Goal: Task Accomplishment & Management: Manage account settings

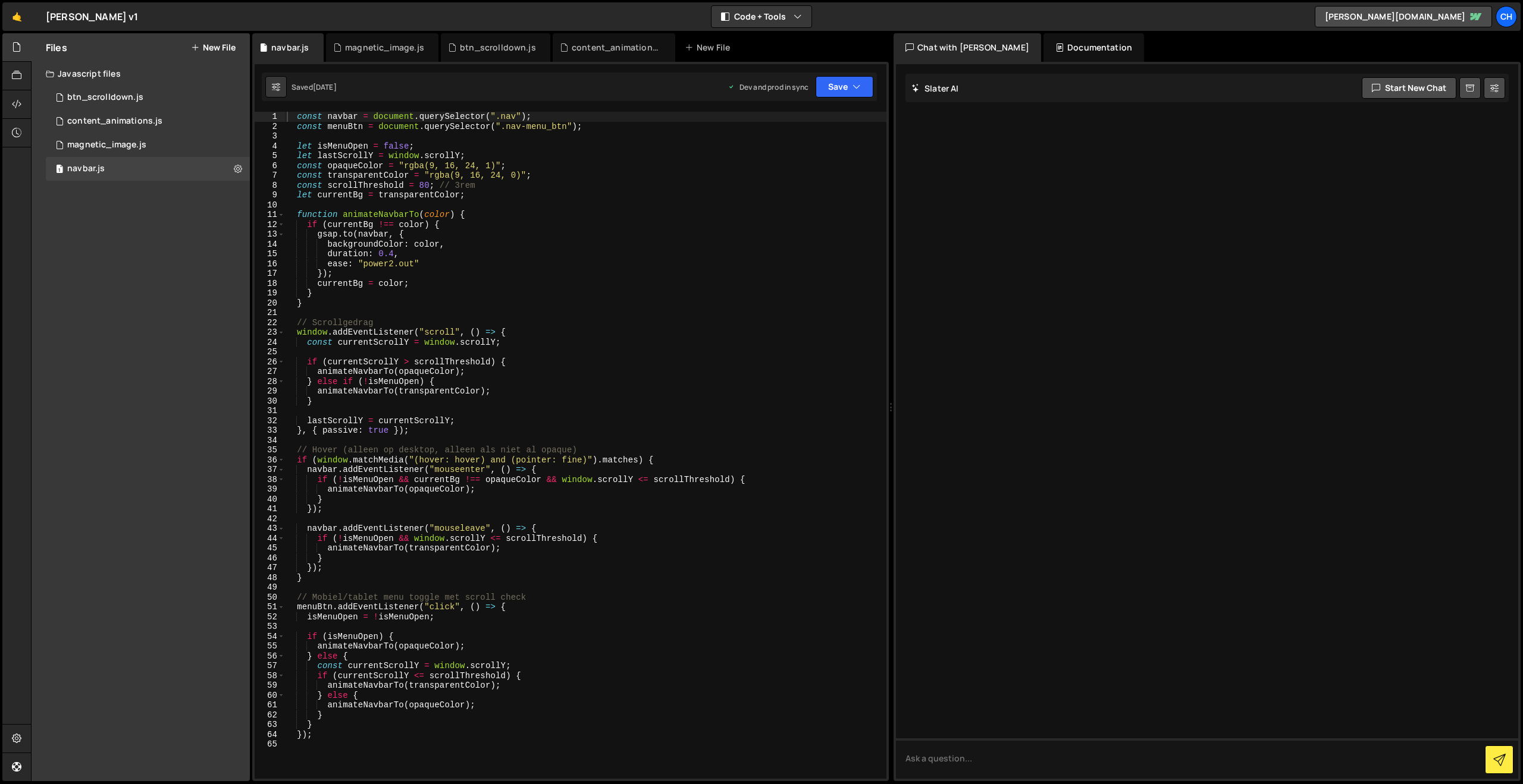
drag, startPoint x: 172, startPoint y: 319, endPoint x: 162, endPoint y: 304, distance: 18.0
click at [172, 319] on div "Files New File Javascript files 1 btn_scrolldown.js 0 0 content_animations.js 0…" at bounding box center [140, 407] width 218 height 748
drag, startPoint x: 16, startPoint y: 18, endPoint x: 17, endPoint y: 29, distance: 11.0
click at [16, 18] on link "🤙" at bounding box center [17, 17] width 29 height 29
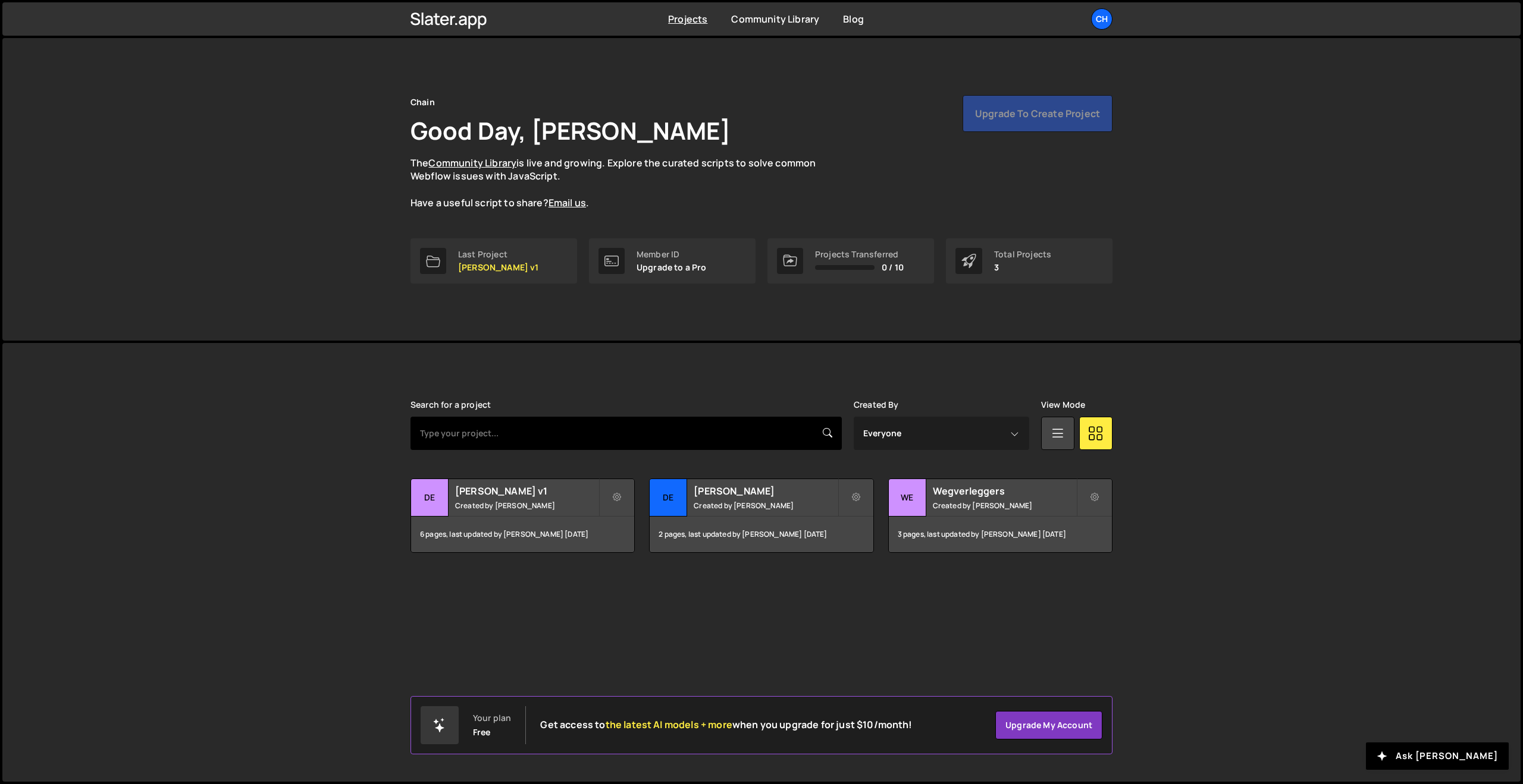
click at [513, 436] on input "text" at bounding box center [626, 433] width 431 height 33
click at [1122, 141] on div "Chain Good Day, Martijn Sleiderink The Community Library is live and growing. E…" at bounding box center [761, 189] width 737 height 302
click at [1044, 115] on div "Upgrade to create project" at bounding box center [1037, 113] width 150 height 37
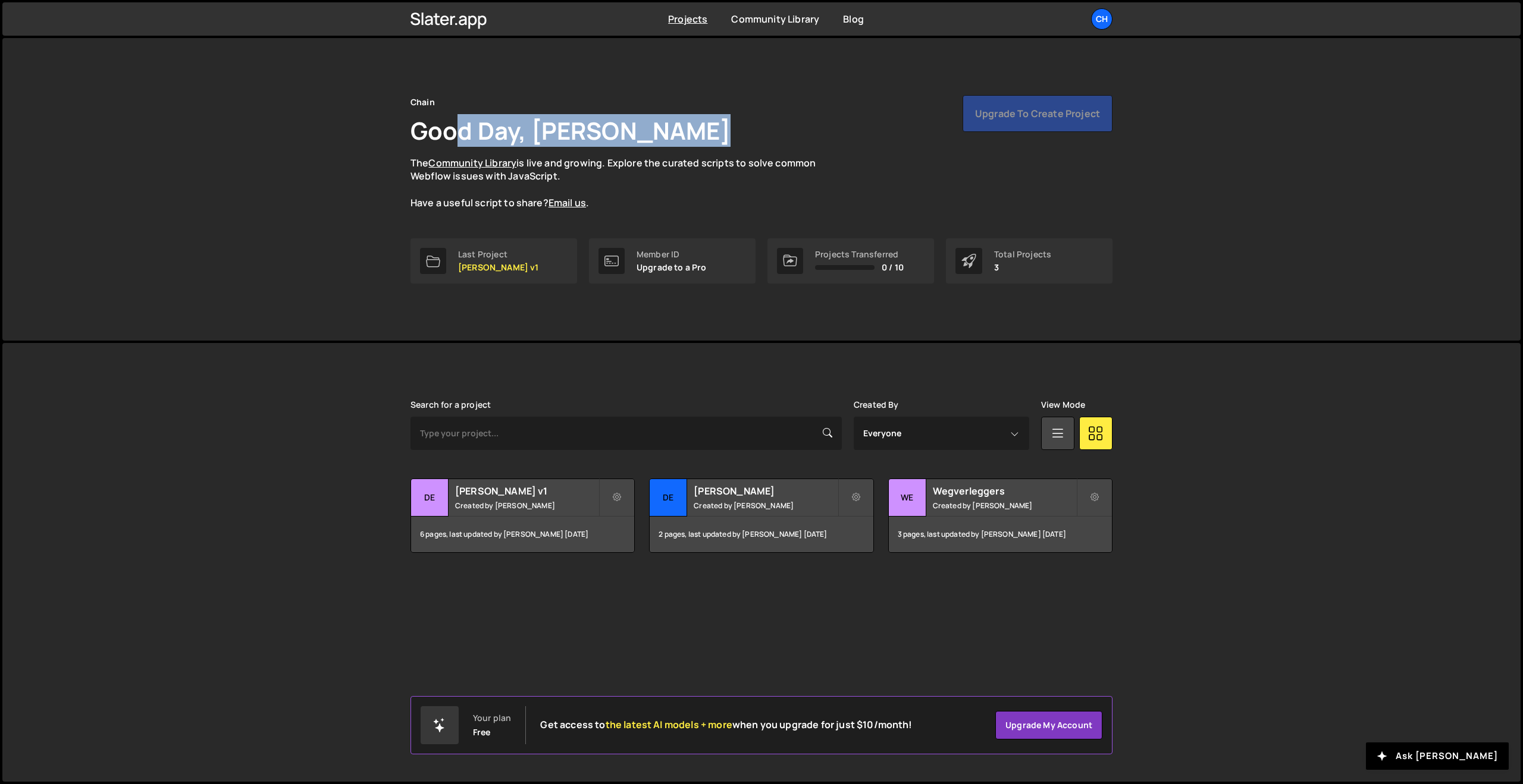
drag, startPoint x: 465, startPoint y: 131, endPoint x: 677, endPoint y: 129, distance: 212.0
click at [677, 129] on h1 "Good Day, Martijn Sleiderink" at bounding box center [570, 130] width 320 height 33
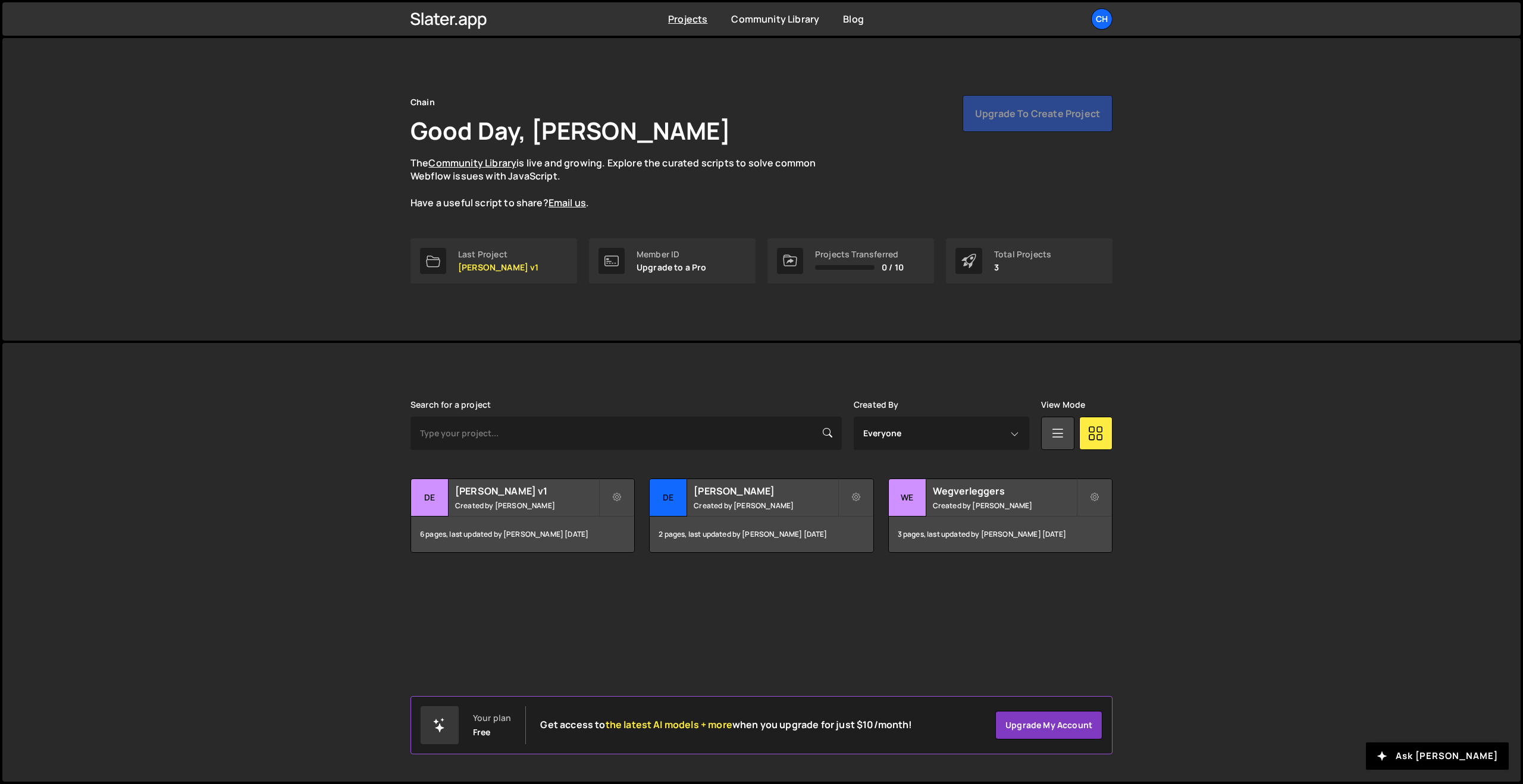
click at [677, 130] on h1 "Good Day, Martijn Sleiderink" at bounding box center [570, 130] width 320 height 33
click at [487, 491] on h2 "[PERSON_NAME] v1" at bounding box center [526, 491] width 143 height 13
click at [716, 493] on h2 "Deon" at bounding box center [765, 491] width 143 height 13
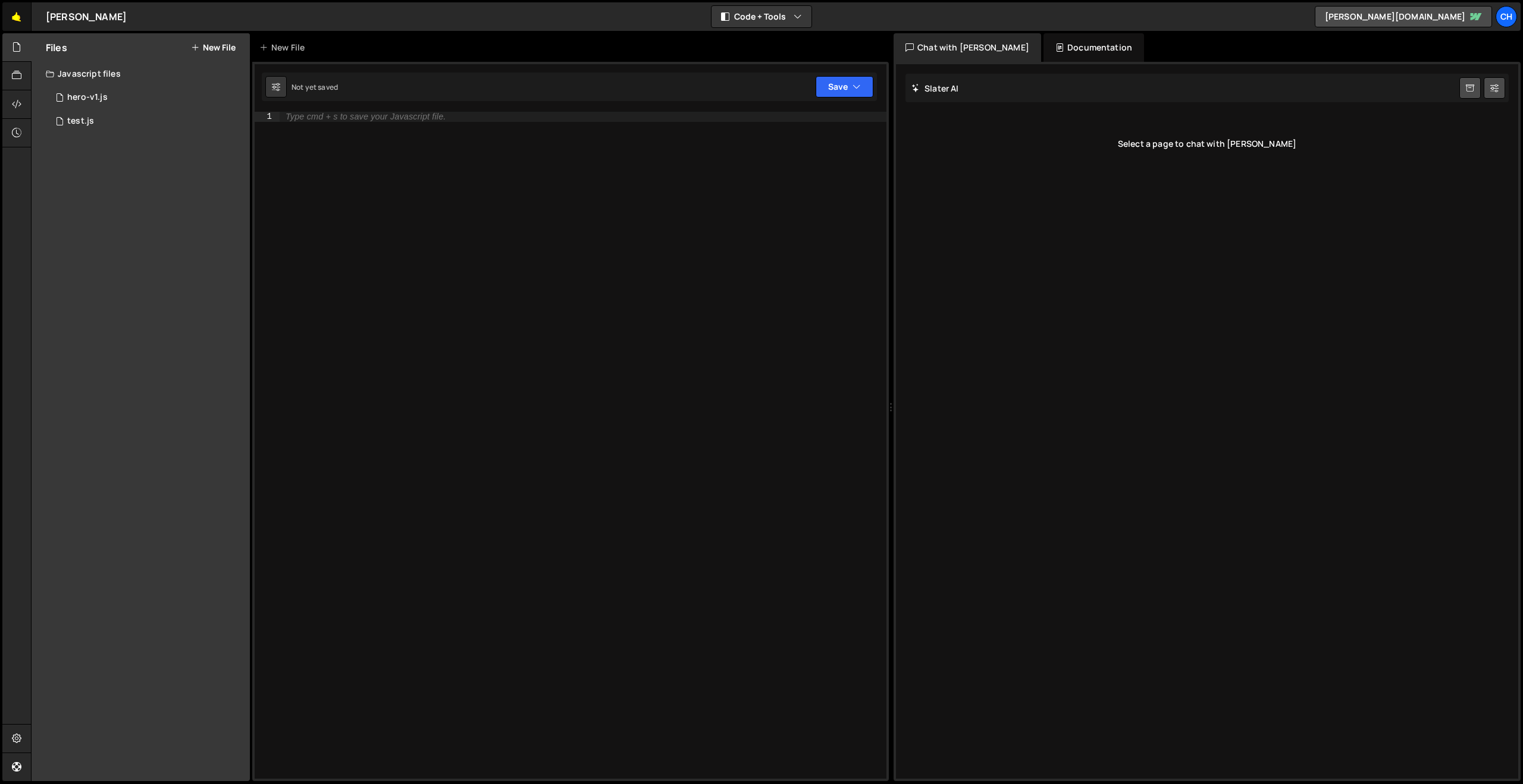
click at [19, 14] on link "🤙" at bounding box center [17, 17] width 29 height 29
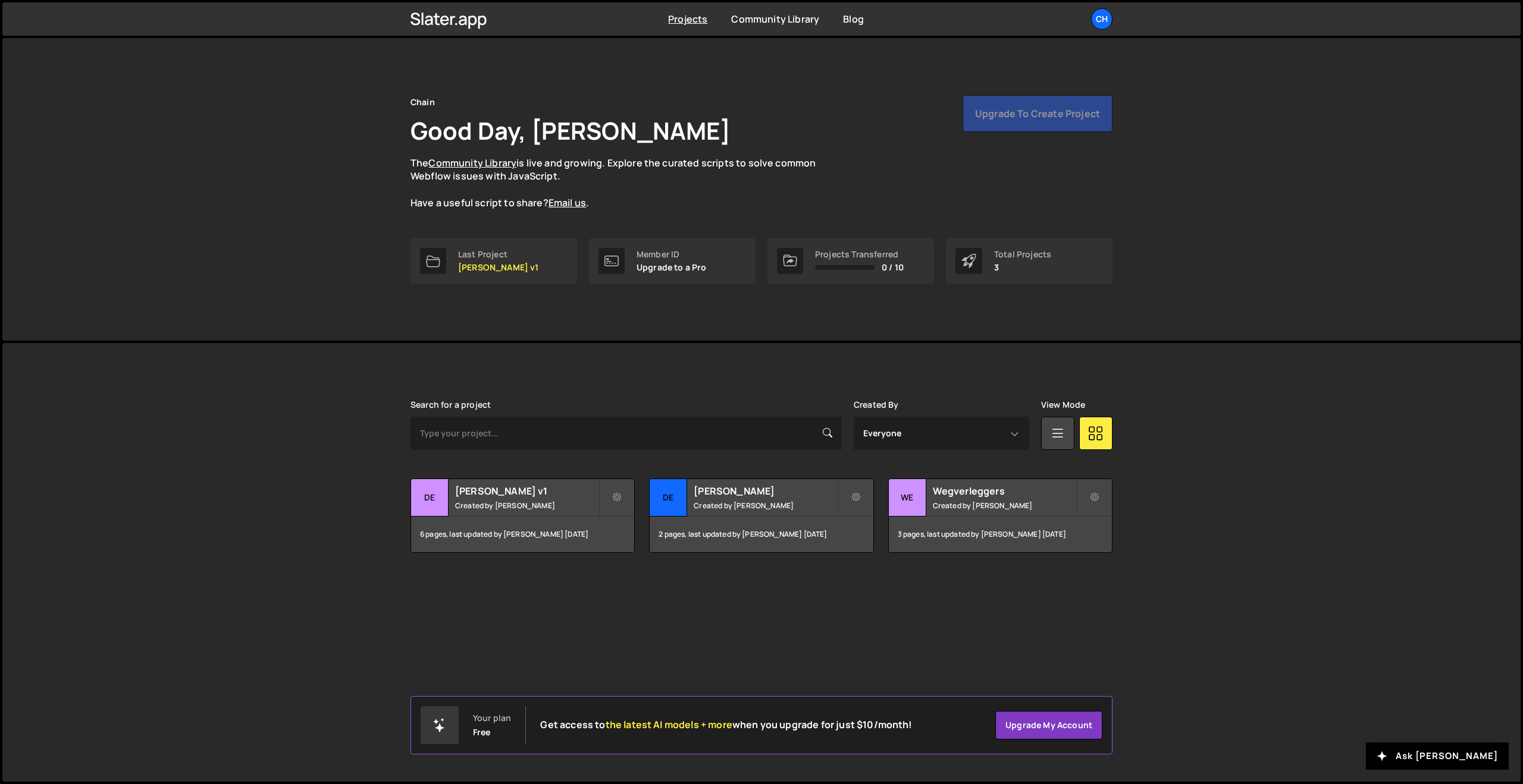
click at [1012, 118] on div "Upgrade to create project" at bounding box center [1037, 113] width 150 height 37
click at [852, 500] on icon at bounding box center [856, 497] width 8 height 12
click at [866, 567] on link "Delete Project" at bounding box center [910, 565] width 142 height 19
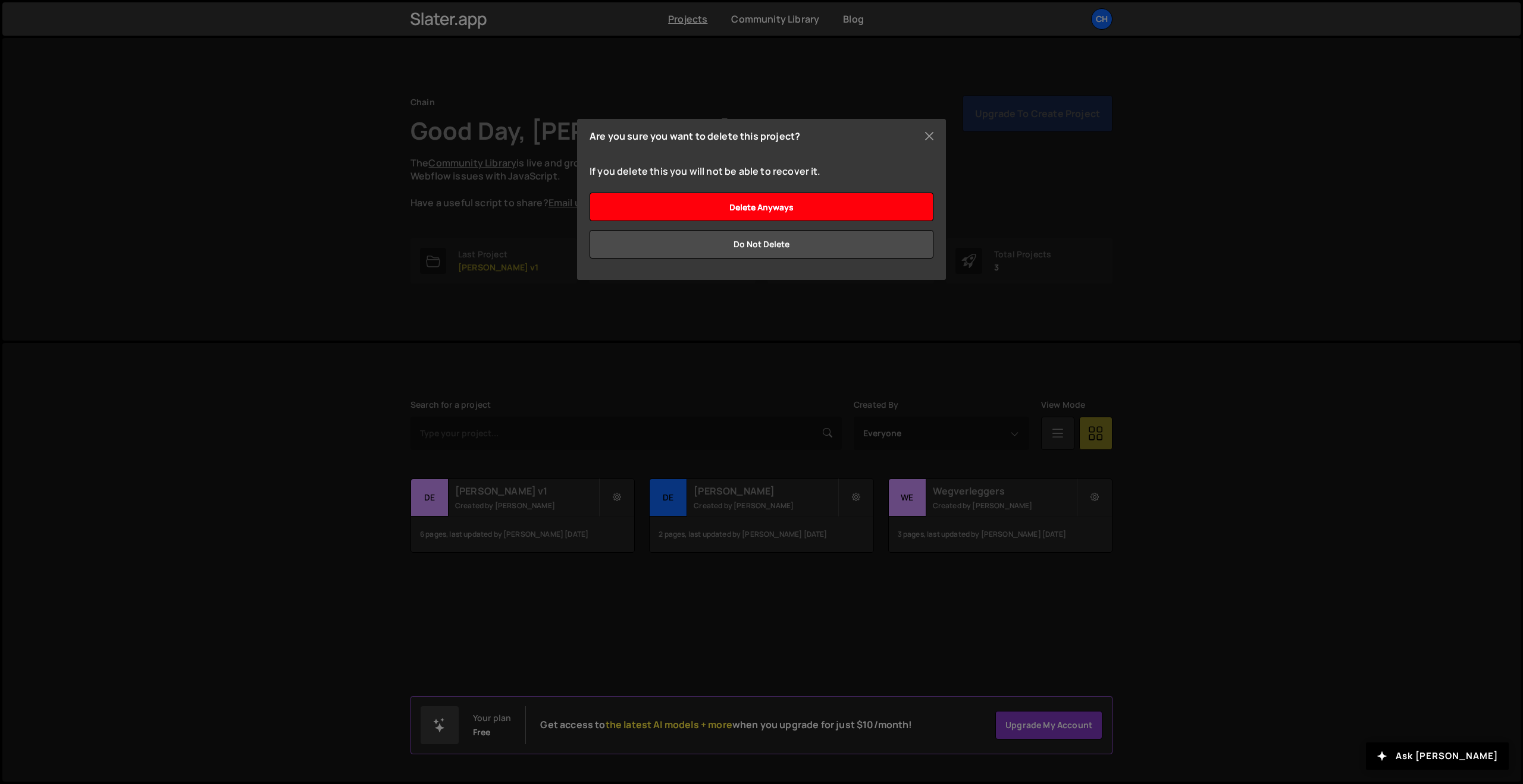
click at [761, 206] on input "Delete anyways" at bounding box center [761, 207] width 344 height 29
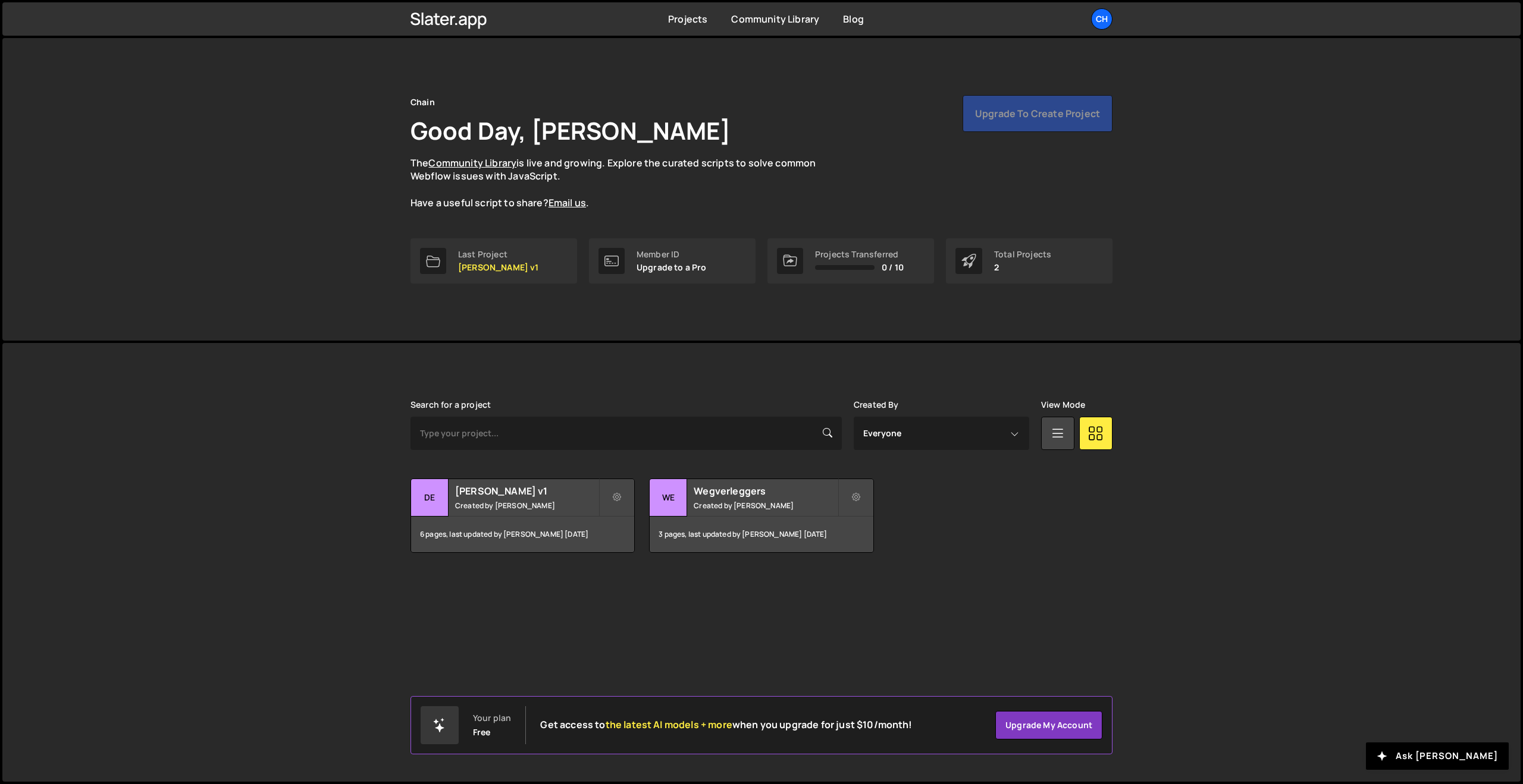
drag, startPoint x: 1029, startPoint y: 617, endPoint x: 1029, endPoint y: 588, distance: 29.0
click at [1030, 609] on div "[PERSON_NAME] is designed for desktop use. Please use a larger screen to access…" at bounding box center [761, 562] width 1518 height 439
click at [777, 654] on div "[PERSON_NAME] is designed for desktop use. Please use a larger screen to access…" at bounding box center [761, 562] width 1518 height 439
click at [697, 18] on link "Projects" at bounding box center [687, 19] width 39 height 13
drag, startPoint x: 1005, startPoint y: 252, endPoint x: 916, endPoint y: 245, distance: 89.3
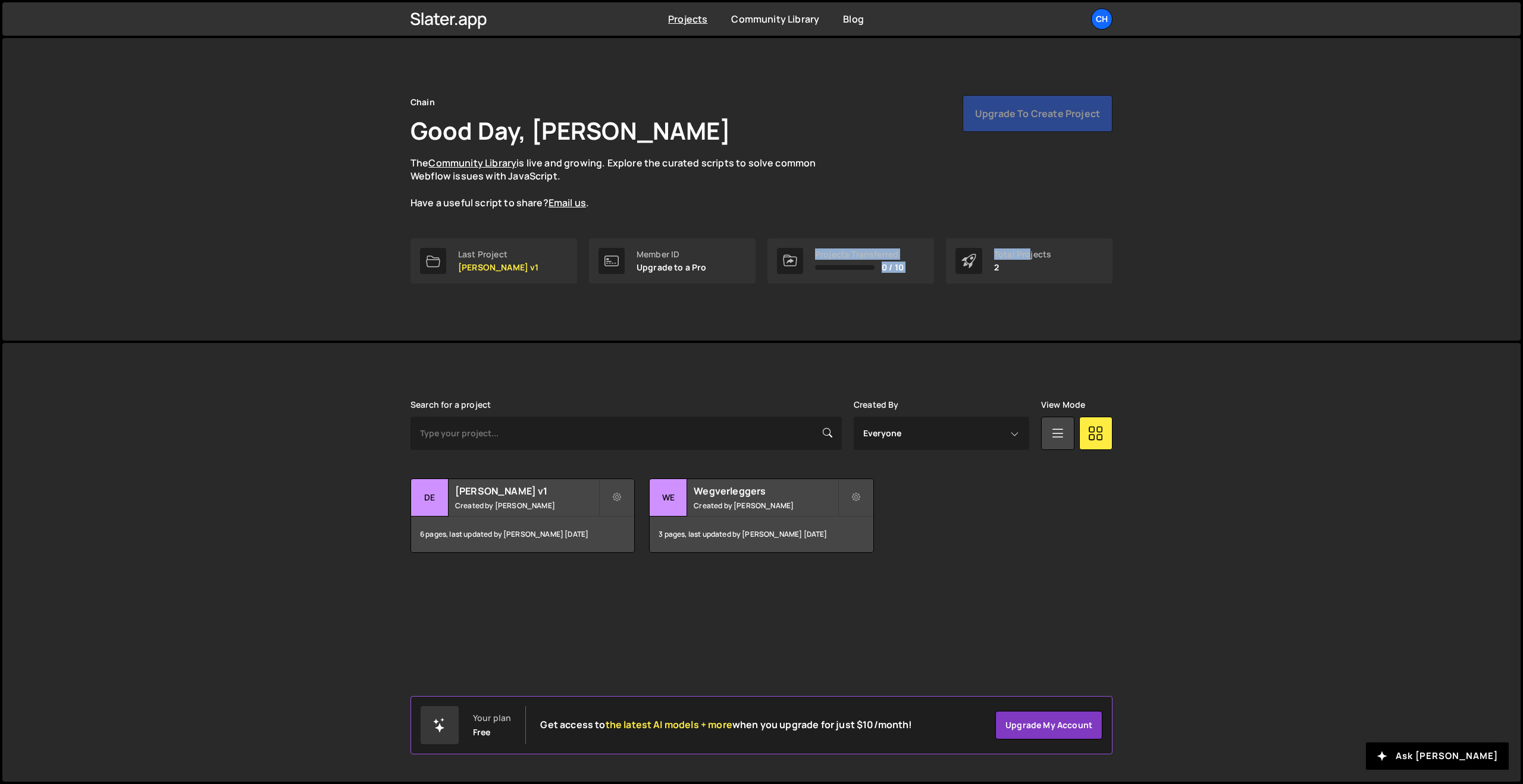
click at [916, 245] on div "Last Project Deon v1 Member ID Upgrade to a Pro Projects Transferred 0 / 10 Tot…" at bounding box center [761, 261] width 702 height 45
click at [870, 230] on div "Chain Good Day, Martijn Sleiderink The Community Library is live and growing. E…" at bounding box center [761, 167] width 702 height 143
click at [872, 443] on select "Everyone Martijn Sleiderink" at bounding box center [942, 433] width 175 height 33
click at [479, 24] on icon at bounding box center [482, 23] width 8 height 14
click at [1098, 24] on div "Ch" at bounding box center [1101, 19] width 21 height 21
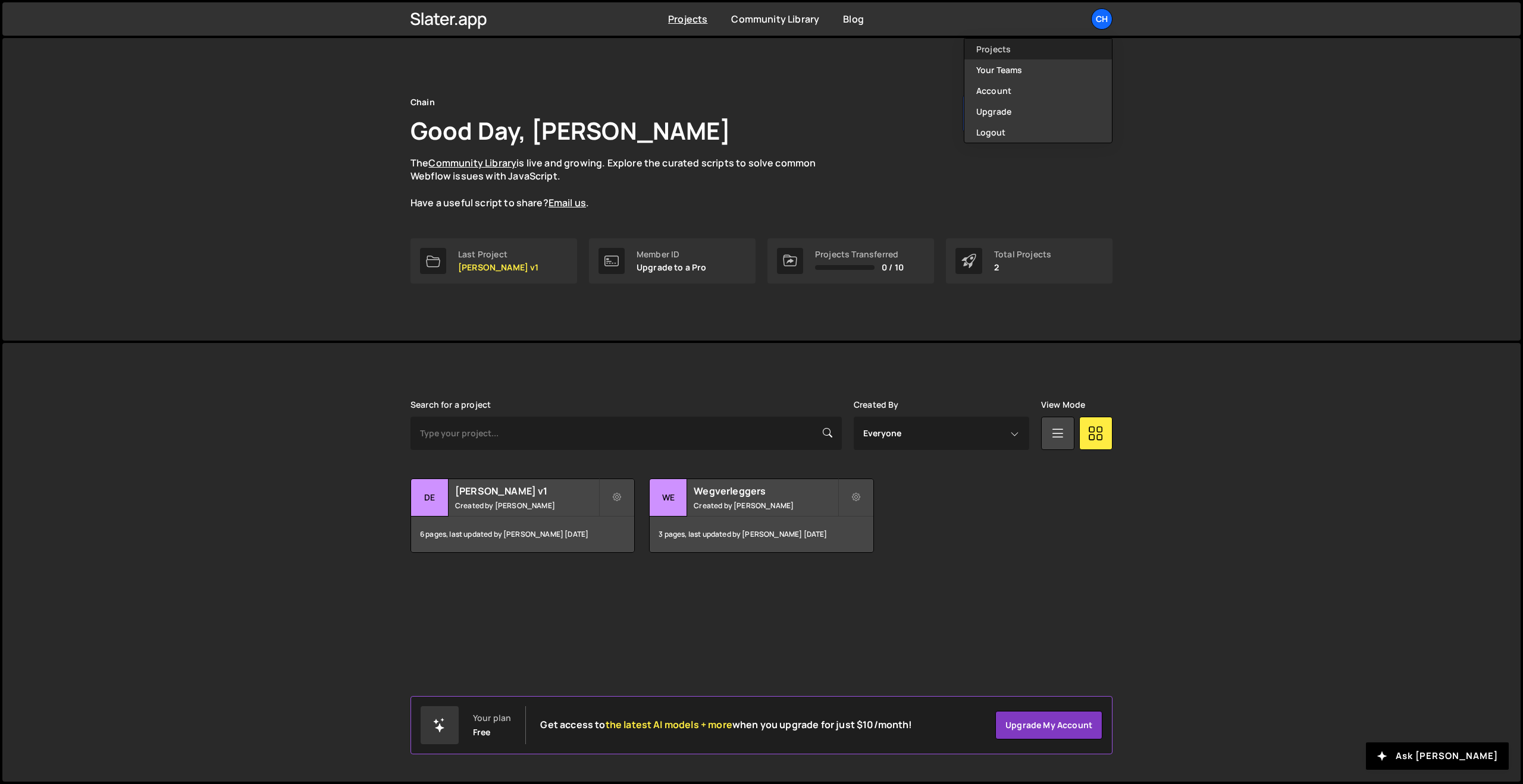
click at [995, 48] on link "Projects" at bounding box center [1037, 49] width 147 height 21
click at [1091, 18] on div "Ch" at bounding box center [1101, 19] width 21 height 21
click at [992, 112] on link "Upgrade" at bounding box center [1037, 111] width 147 height 21
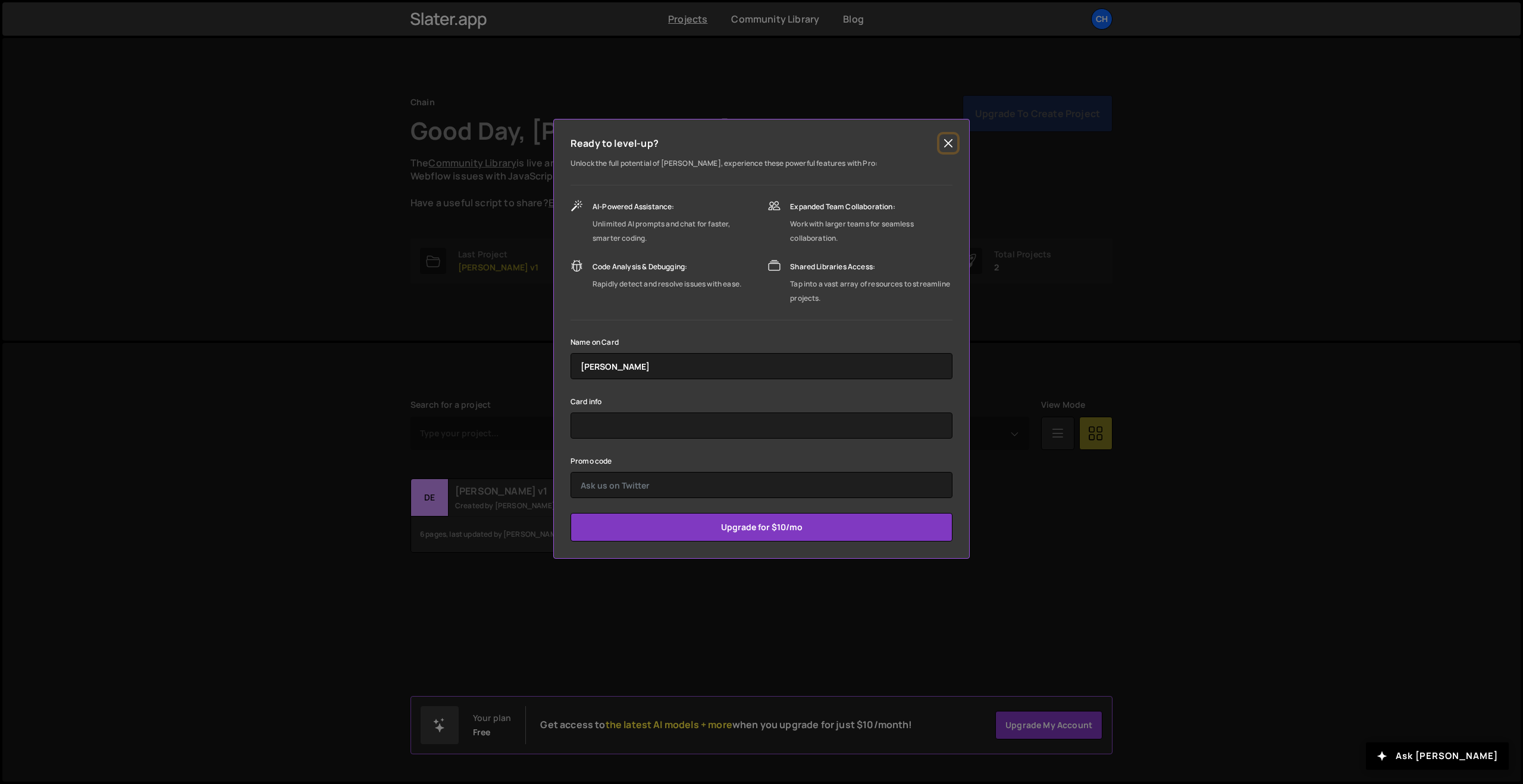
click at [951, 144] on button "Close" at bounding box center [948, 143] width 18 height 18
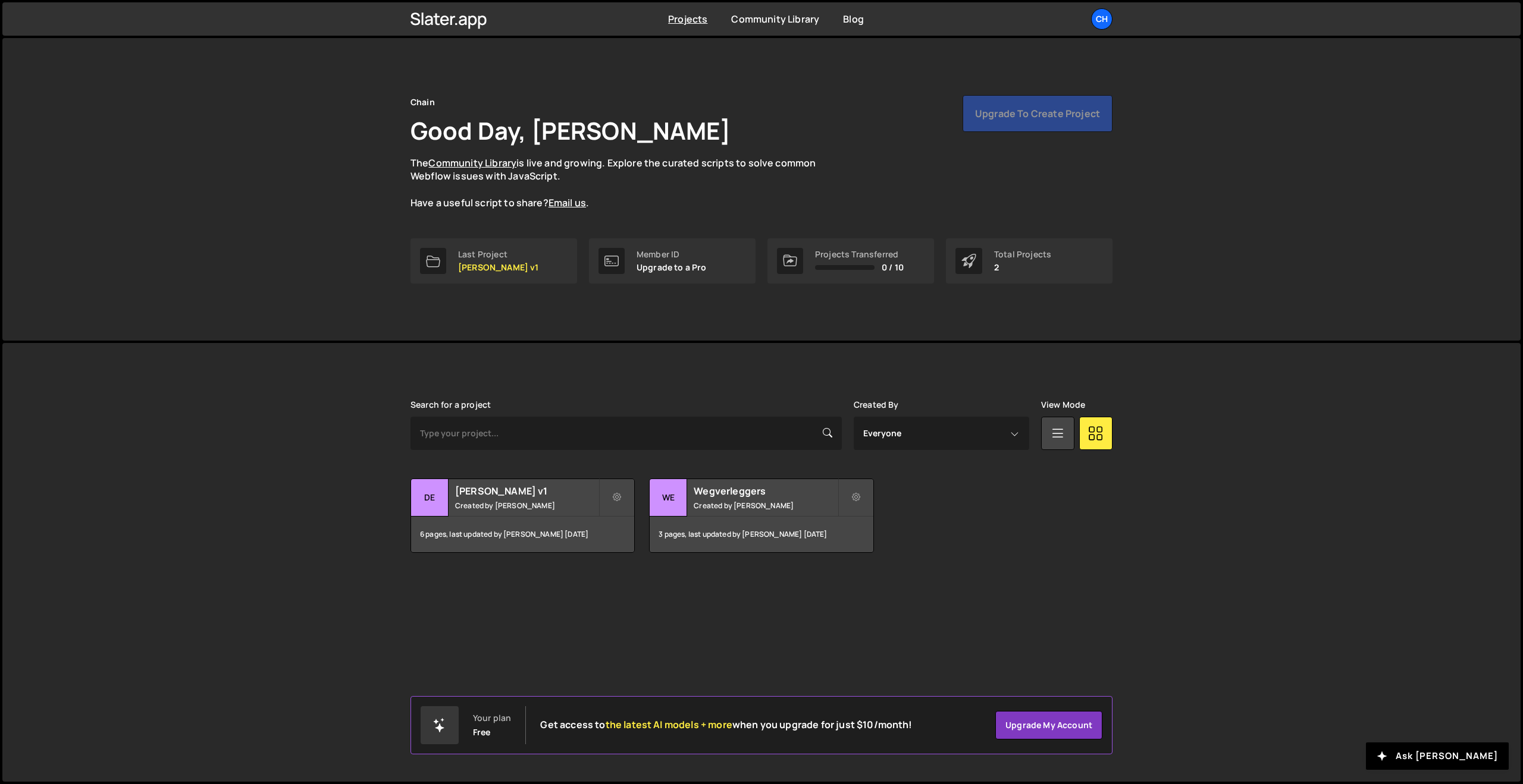
drag, startPoint x: 406, startPoint y: 159, endPoint x: 367, endPoint y: 151, distance: 39.8
click at [367, 151] on div "Chain Good Day, Martijn Sleiderink The Community Library is live and growing. E…" at bounding box center [761, 189] width 1518 height 302
click at [444, 29] on link at bounding box center [449, 19] width 76 height 26
click at [446, 735] on div at bounding box center [439, 725] width 38 height 38
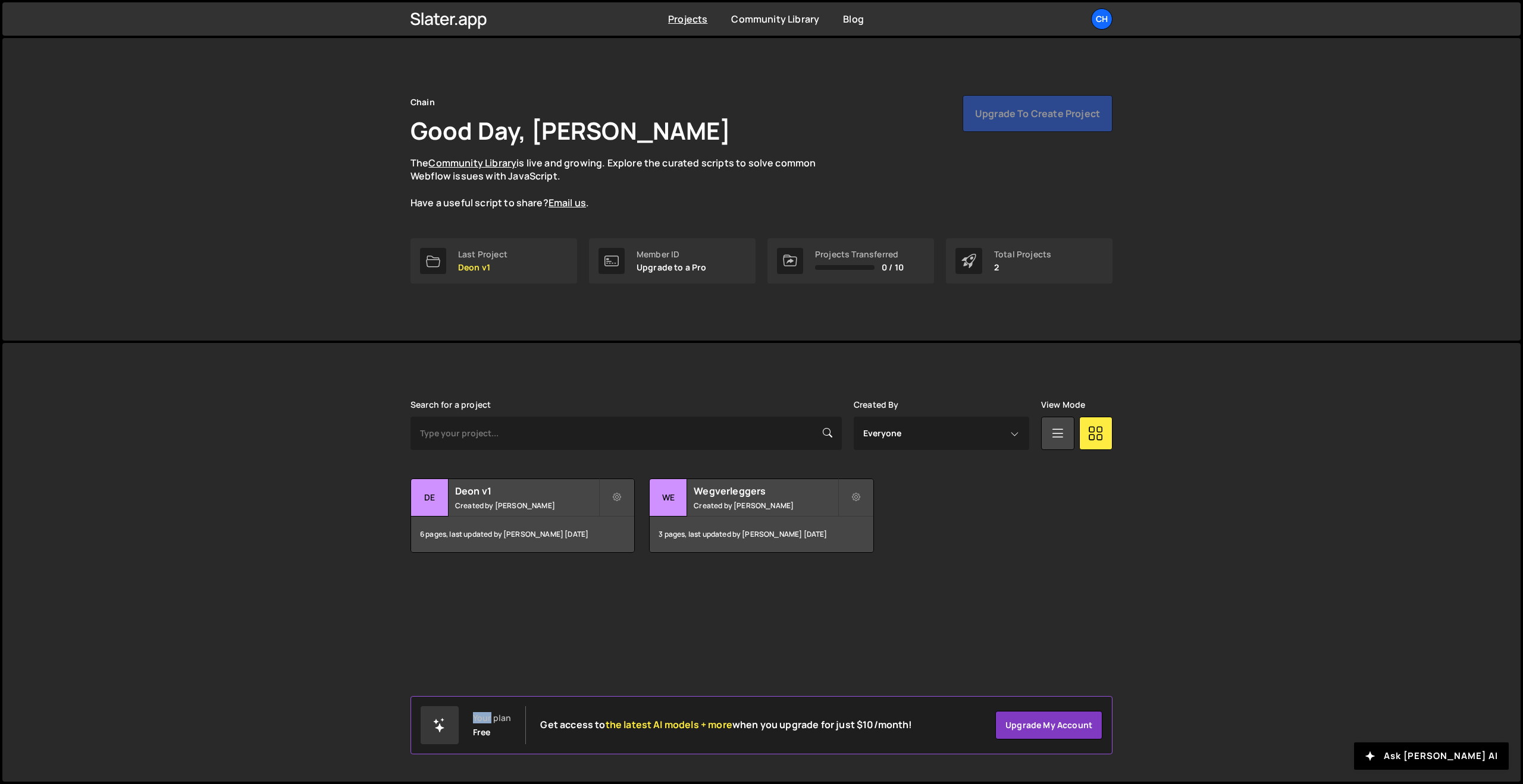
drag, startPoint x: 446, startPoint y: 735, endPoint x: 854, endPoint y: 716, distance: 408.4
click at [447, 735] on div at bounding box center [439, 725] width 38 height 38
click at [1054, 113] on div "Upgrade to create project" at bounding box center [1037, 113] width 150 height 37
click at [951, 526] on div "Transfer Project Edit Project Delete Project De Deon v1 Created by [PERSON_NAME…" at bounding box center [761, 515] width 702 height 75
click at [676, 266] on p "Upgrade to a Pro" at bounding box center [672, 267] width 70 height 9
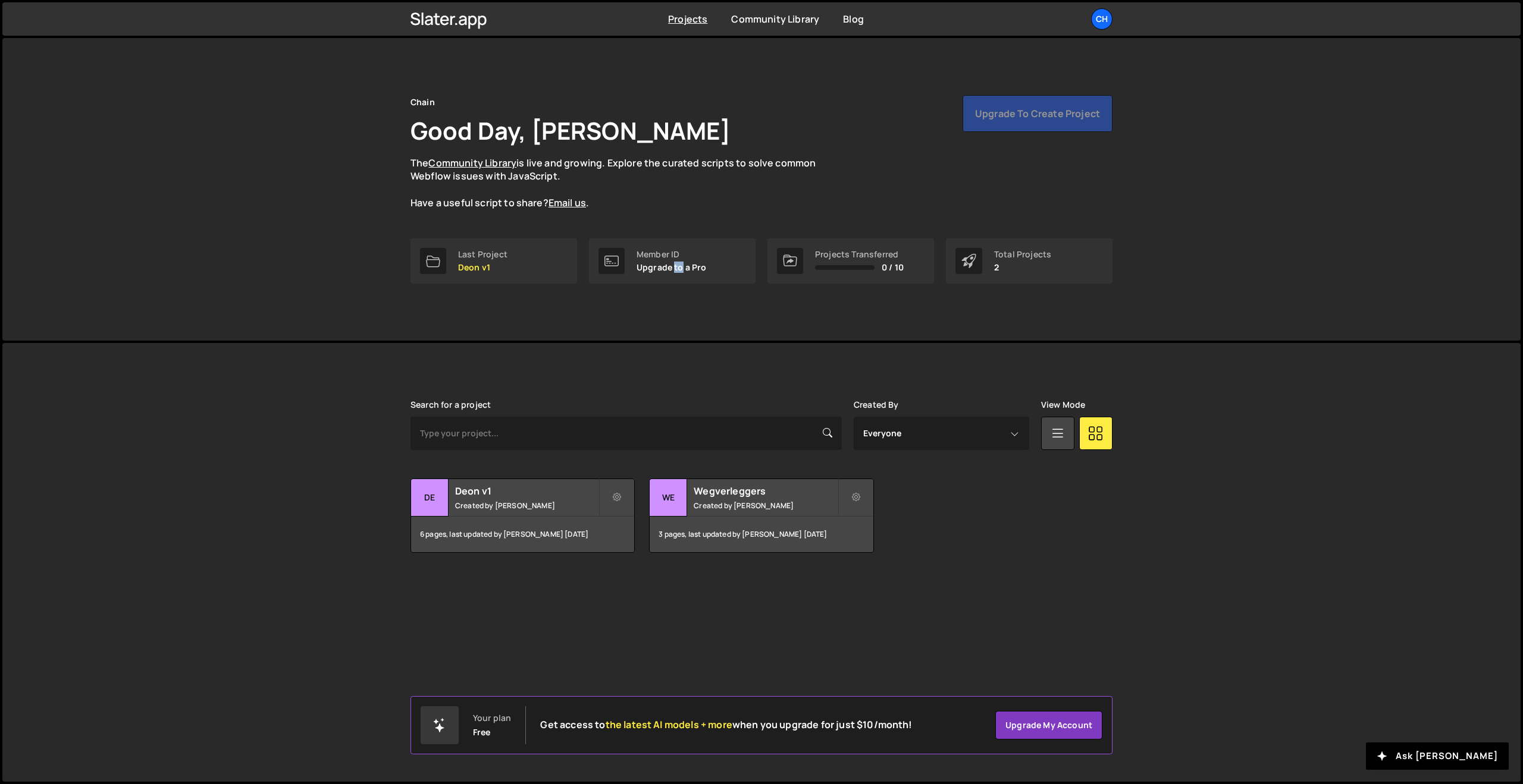
drag, startPoint x: 676, startPoint y: 266, endPoint x: 786, endPoint y: 255, distance: 110.5
click at [676, 266] on p "Upgrade to a Pro" at bounding box center [672, 267] width 70 height 9
drag, startPoint x: 823, startPoint y: 253, endPoint x: 886, endPoint y: 253, distance: 63.0
click at [886, 253] on div "Projects Transferred" at bounding box center [859, 254] width 88 height 9
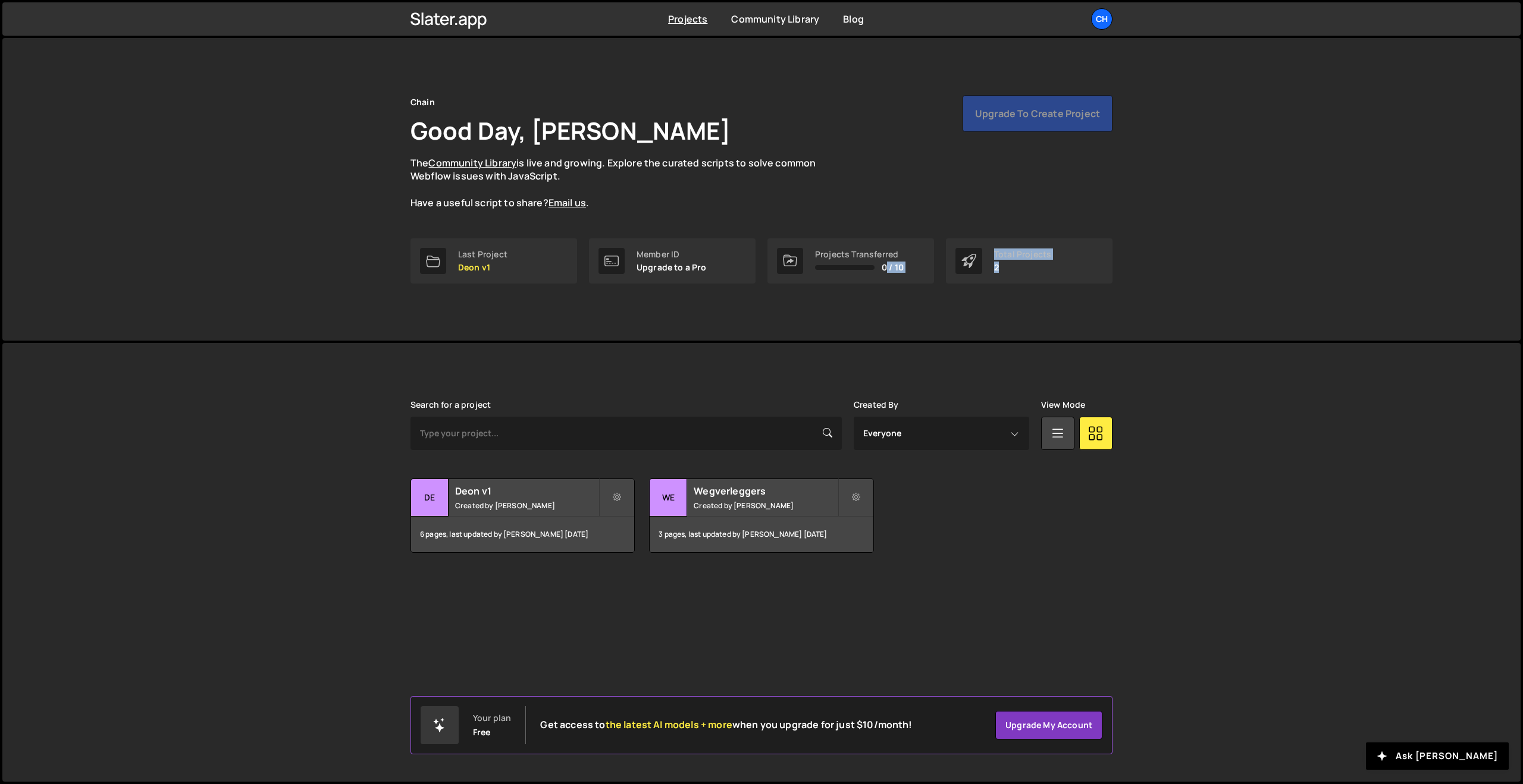
drag, startPoint x: 887, startPoint y: 265, endPoint x: 998, endPoint y: 266, distance: 111.0
click at [998, 266] on div "Last Project [PERSON_NAME] v1 Member ID Upgrade to a Pro Projects Transferred 0…" at bounding box center [761, 261] width 702 height 45
click at [1027, 255] on div "Total Projects" at bounding box center [1022, 254] width 57 height 9
click at [1027, 259] on div "Total Projects" at bounding box center [1022, 254] width 57 height 9
click at [398, 109] on div "Chain Good Day, [PERSON_NAME] The Community Library is live and growing. Explor…" at bounding box center [761, 189] width 737 height 302
